Goal: Information Seeking & Learning: Learn about a topic

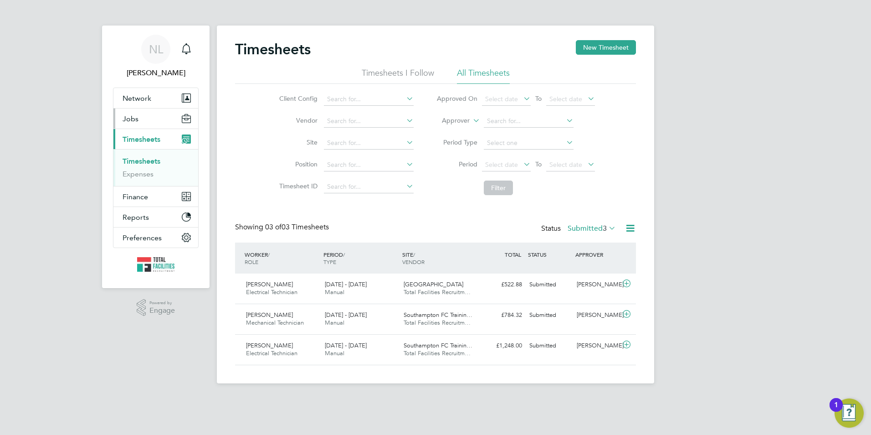
click at [121, 119] on button "Jobs" at bounding box center [155, 118] width 85 height 20
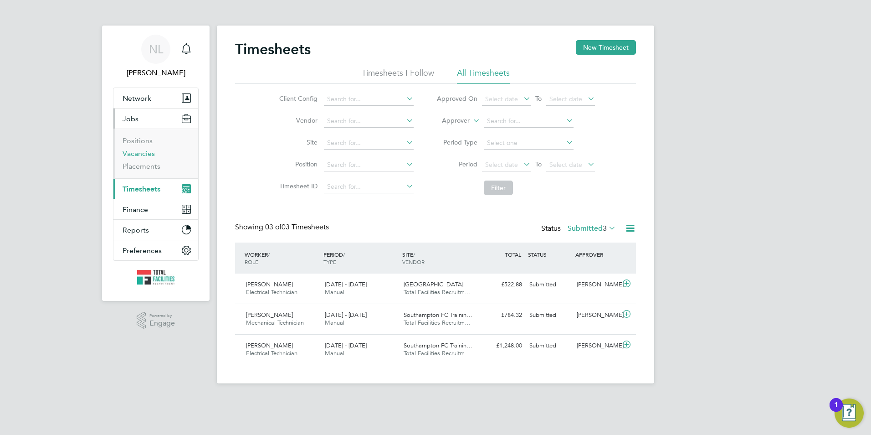
click at [143, 153] on link "Vacancies" at bounding box center [139, 153] width 32 height 9
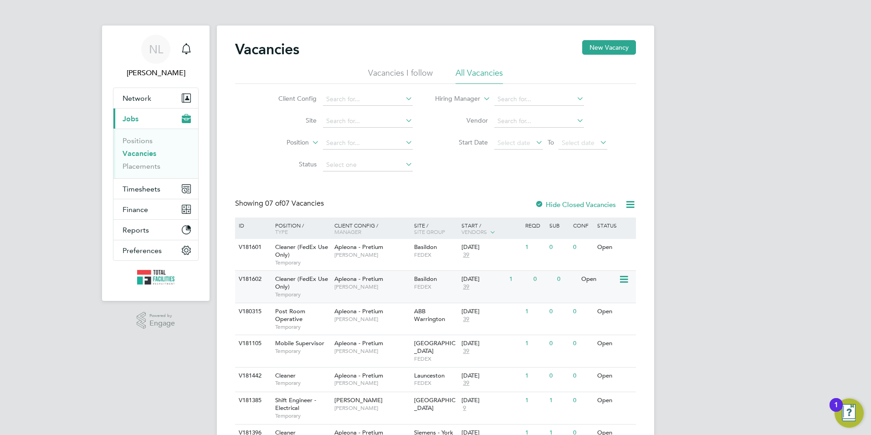
scroll to position [40, 0]
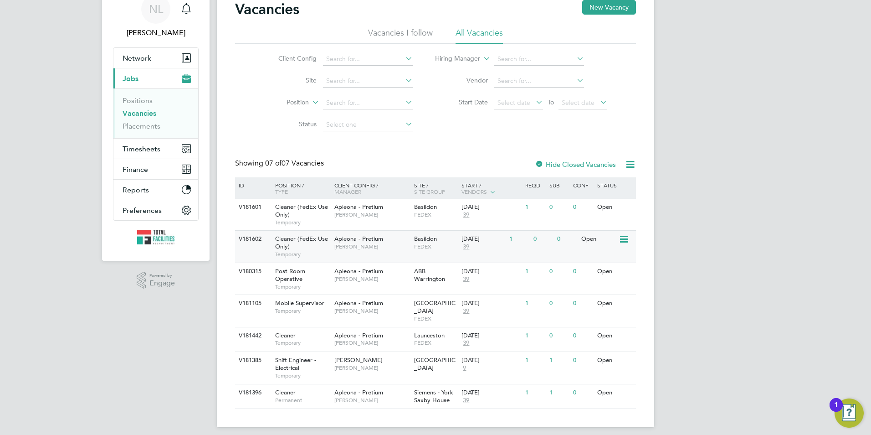
click at [343, 250] on span "[PERSON_NAME]" at bounding box center [371, 246] width 75 height 7
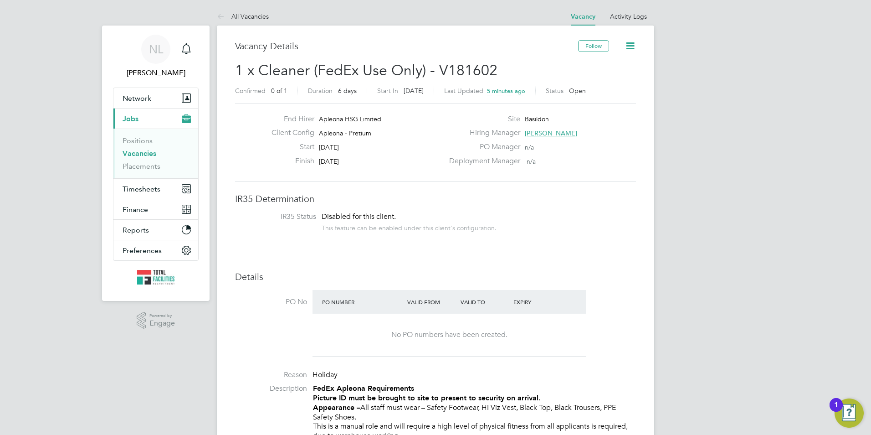
click at [228, 21] on li "All Vacancies" at bounding box center [243, 16] width 52 height 18
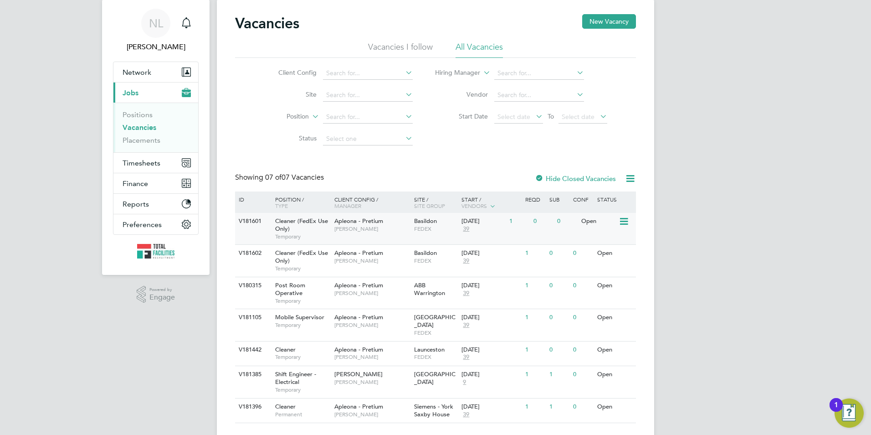
scroll to position [40, 0]
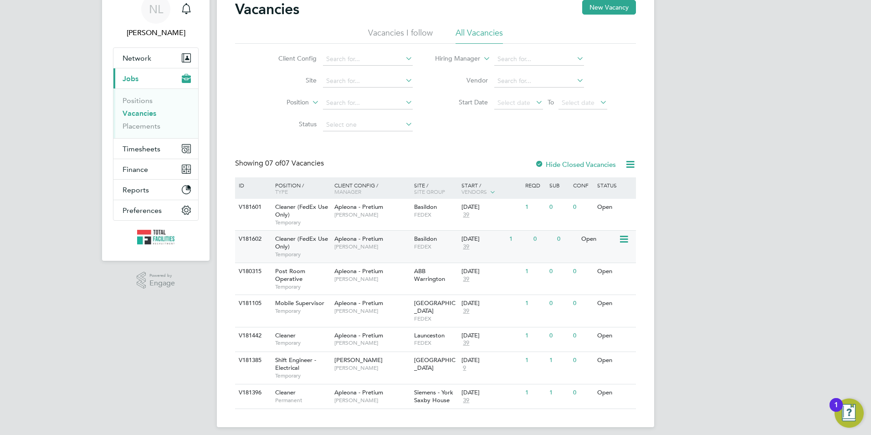
click at [368, 241] on span "Apleona - Pretium" at bounding box center [358, 239] width 49 height 8
click at [504, 332] on div "[DATE]" at bounding box center [482, 336] width 43 height 8
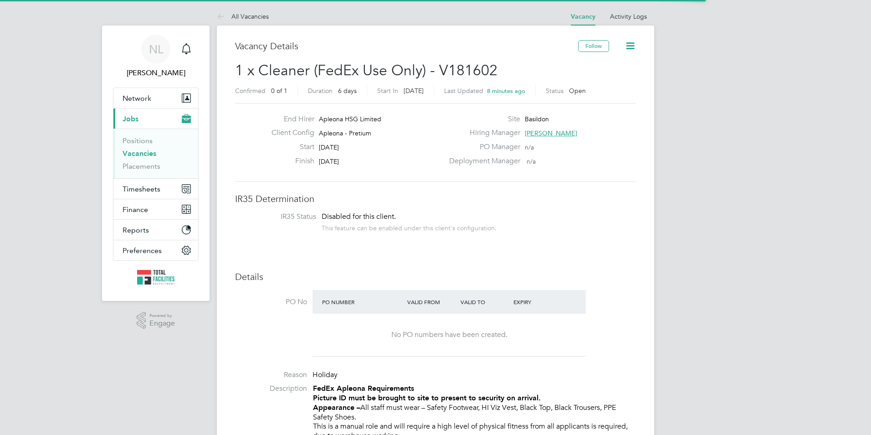
scroll to position [27, 64]
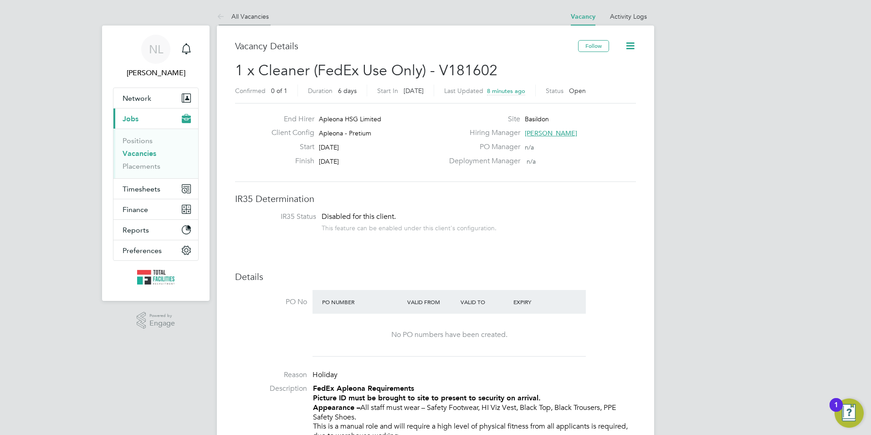
click at [247, 23] on li "All Vacancies" at bounding box center [243, 16] width 52 height 18
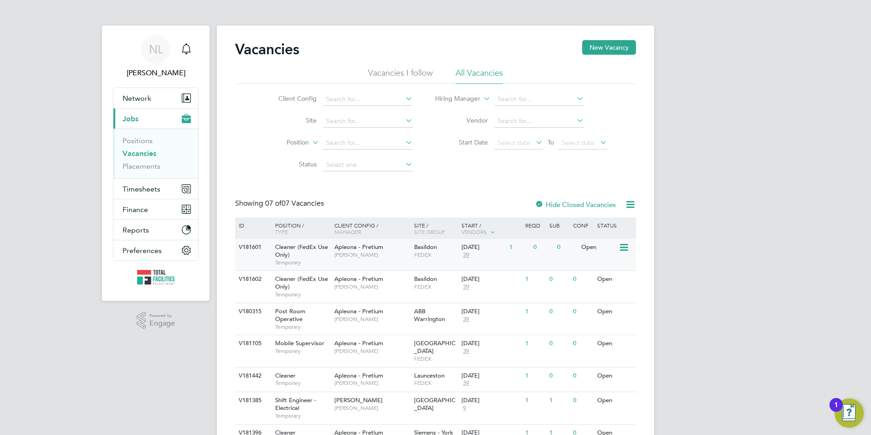
click at [454, 258] on span "FEDEX" at bounding box center [435, 254] width 43 height 7
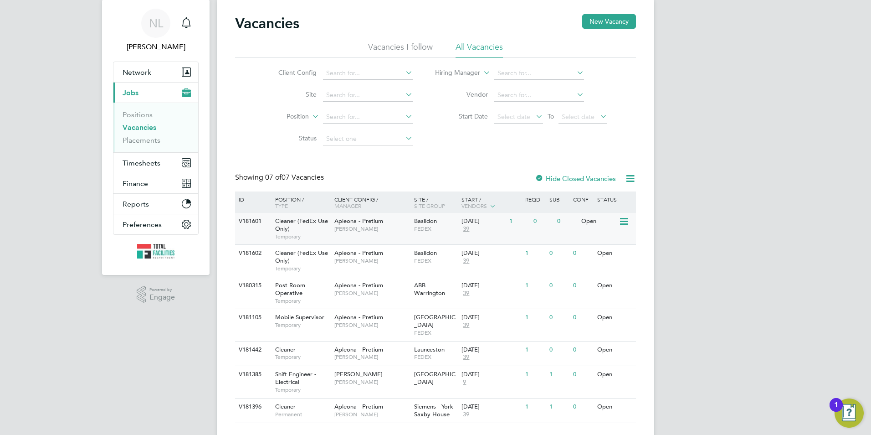
scroll to position [40, 0]
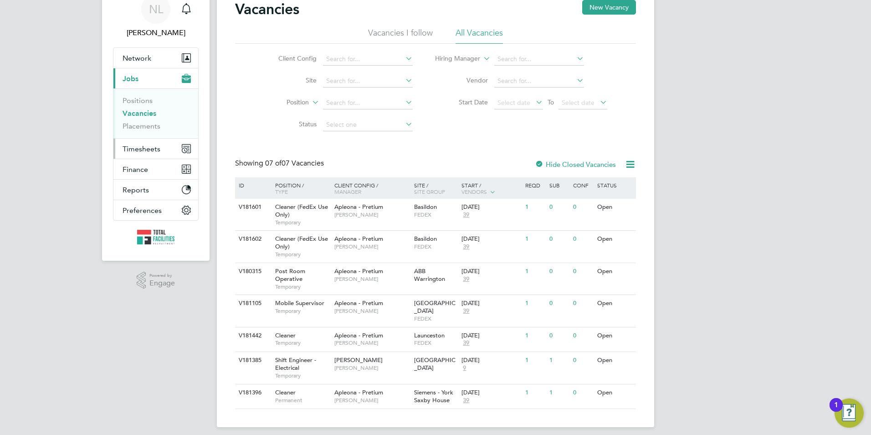
click at [136, 145] on span "Timesheets" at bounding box center [142, 148] width 38 height 9
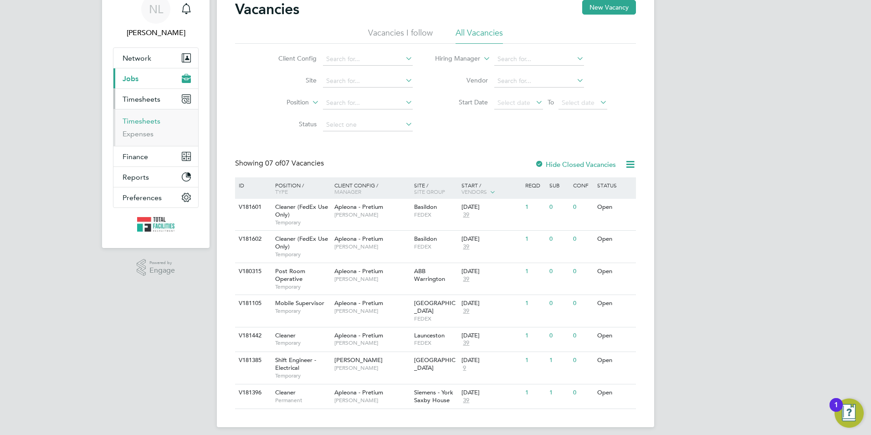
click at [133, 123] on link "Timesheets" at bounding box center [142, 121] width 38 height 9
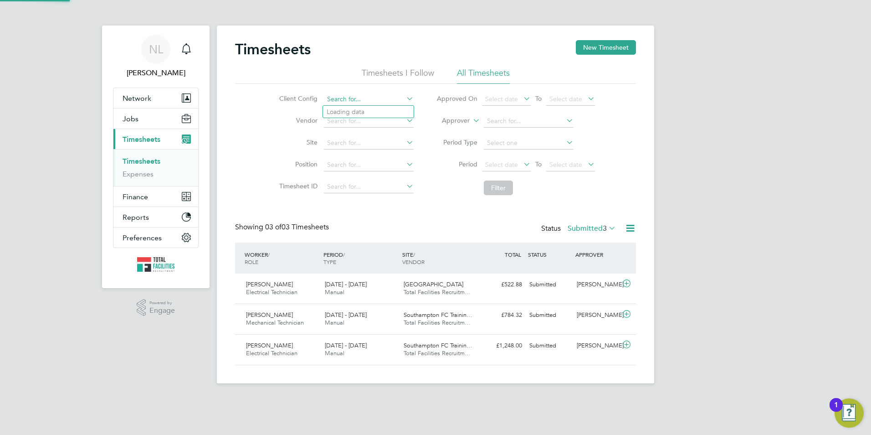
click at [332, 99] on input at bounding box center [369, 99] width 90 height 13
click at [374, 167] on li "Aramark Limited" at bounding box center [368, 173] width 91 height 12
type input "Aramark Limited"
click at [486, 180] on li "Filter" at bounding box center [515, 188] width 181 height 24
click at [488, 184] on button "Filter" at bounding box center [498, 187] width 29 height 15
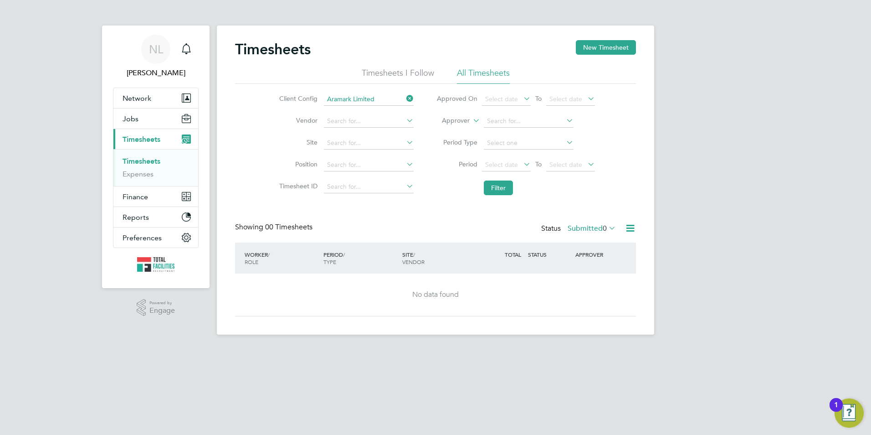
click at [405, 98] on icon at bounding box center [405, 98] width 0 height 13
click at [167, 121] on button "Jobs" at bounding box center [155, 118] width 85 height 20
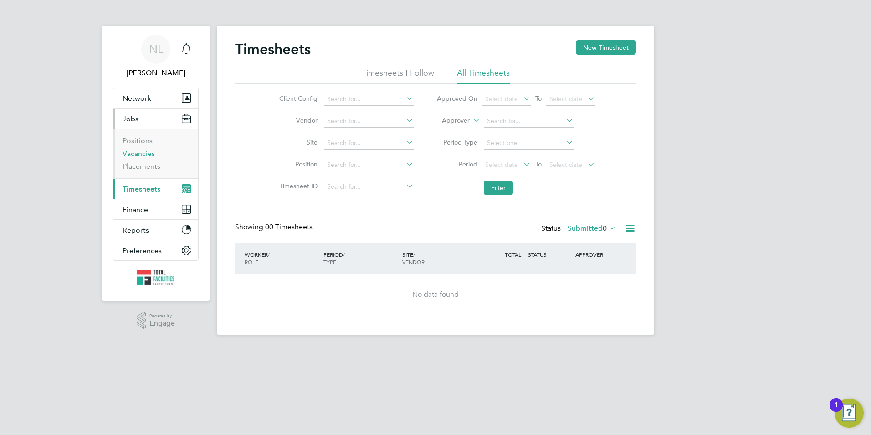
click at [130, 154] on link "Vacancies" at bounding box center [139, 153] width 32 height 9
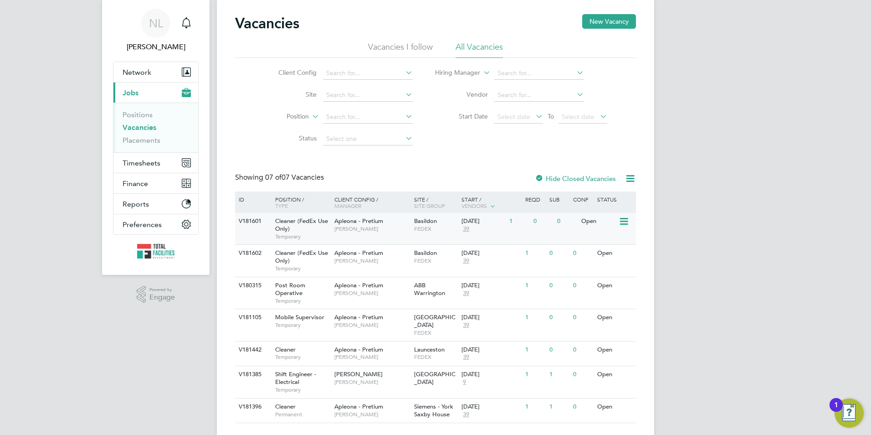
scroll to position [40, 0]
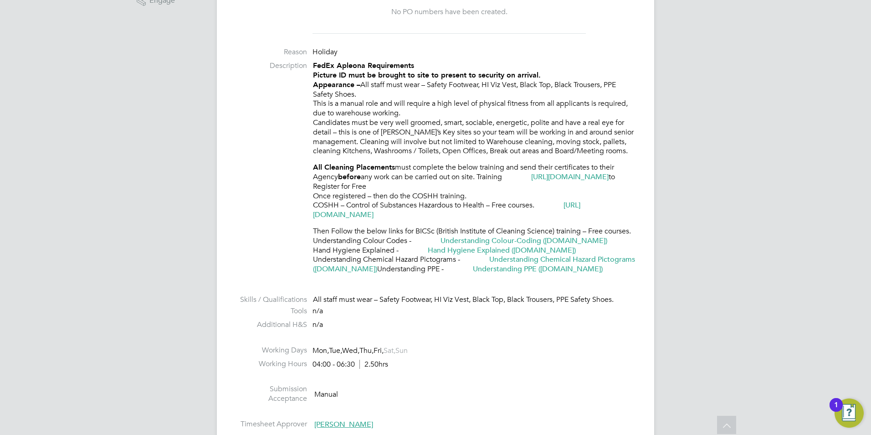
scroll to position [319, 0]
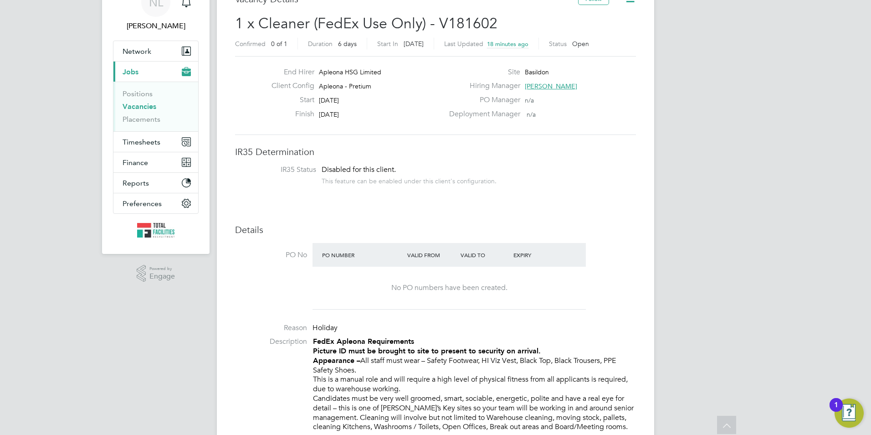
scroll to position [46, 0]
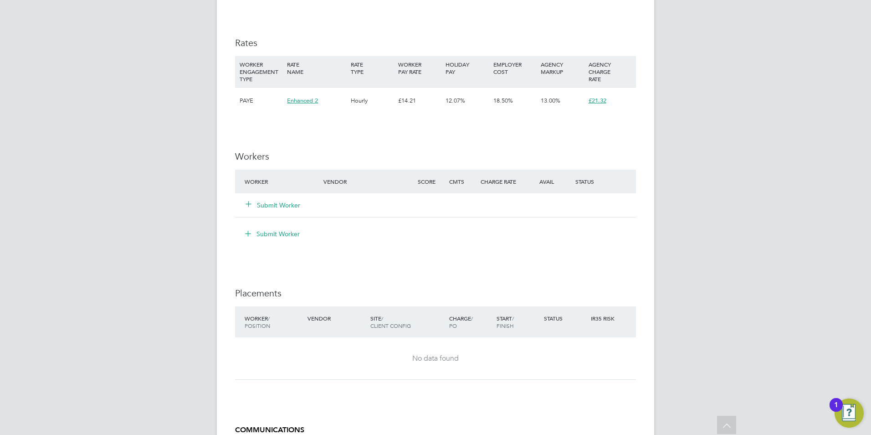
scroll to position [582, 0]
